Goal: Task Accomplishment & Management: Use online tool/utility

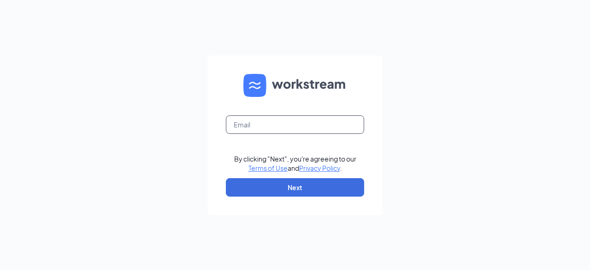
click at [330, 118] on input "text" at bounding box center [295, 124] width 138 height 18
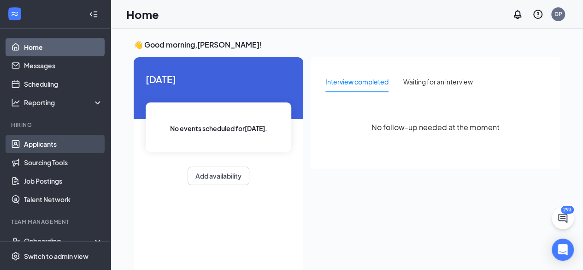
click at [70, 144] on link "Applicants" at bounding box center [63, 144] width 79 height 18
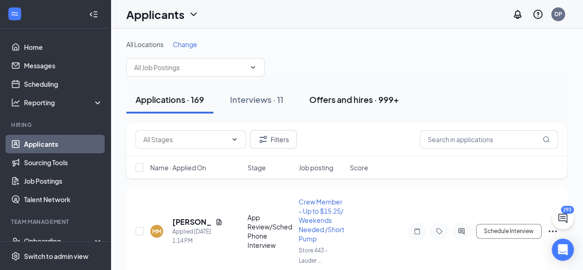
click at [375, 103] on div "Offers and hires · 999+" at bounding box center [354, 100] width 90 height 12
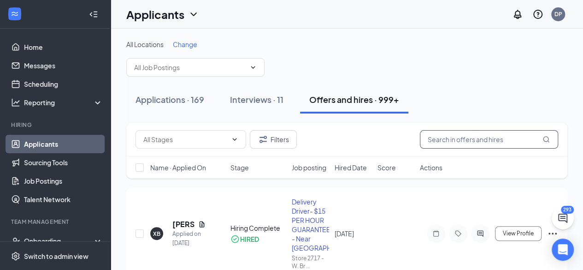
click at [456, 135] on input "text" at bounding box center [489, 139] width 138 height 18
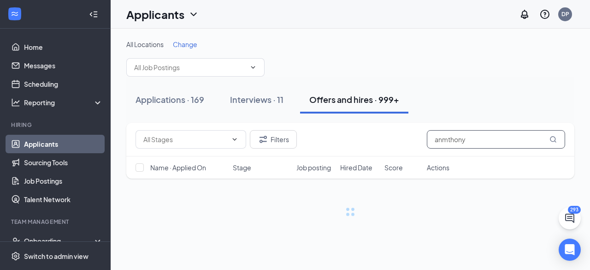
click at [442, 142] on input "anmthony" at bounding box center [496, 139] width 138 height 18
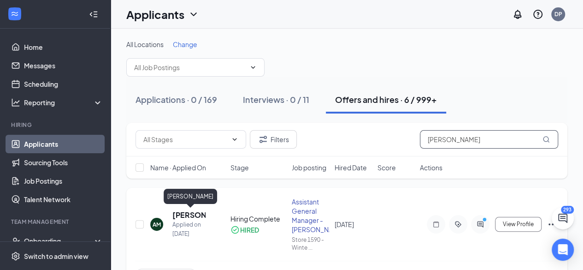
type input "[PERSON_NAME]"
click at [191, 210] on h5 "[PERSON_NAME]" at bounding box center [188, 215] width 33 height 10
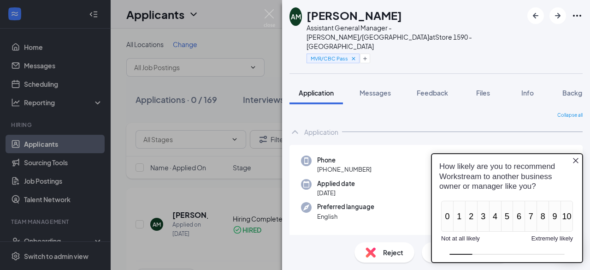
click at [268, 8] on div "AM [PERSON_NAME] Assistant General Manager - Winterpock/Woodlake at Store 1590 …" at bounding box center [295, 135] width 590 height 270
